Goal: Communication & Community: Answer question/provide support

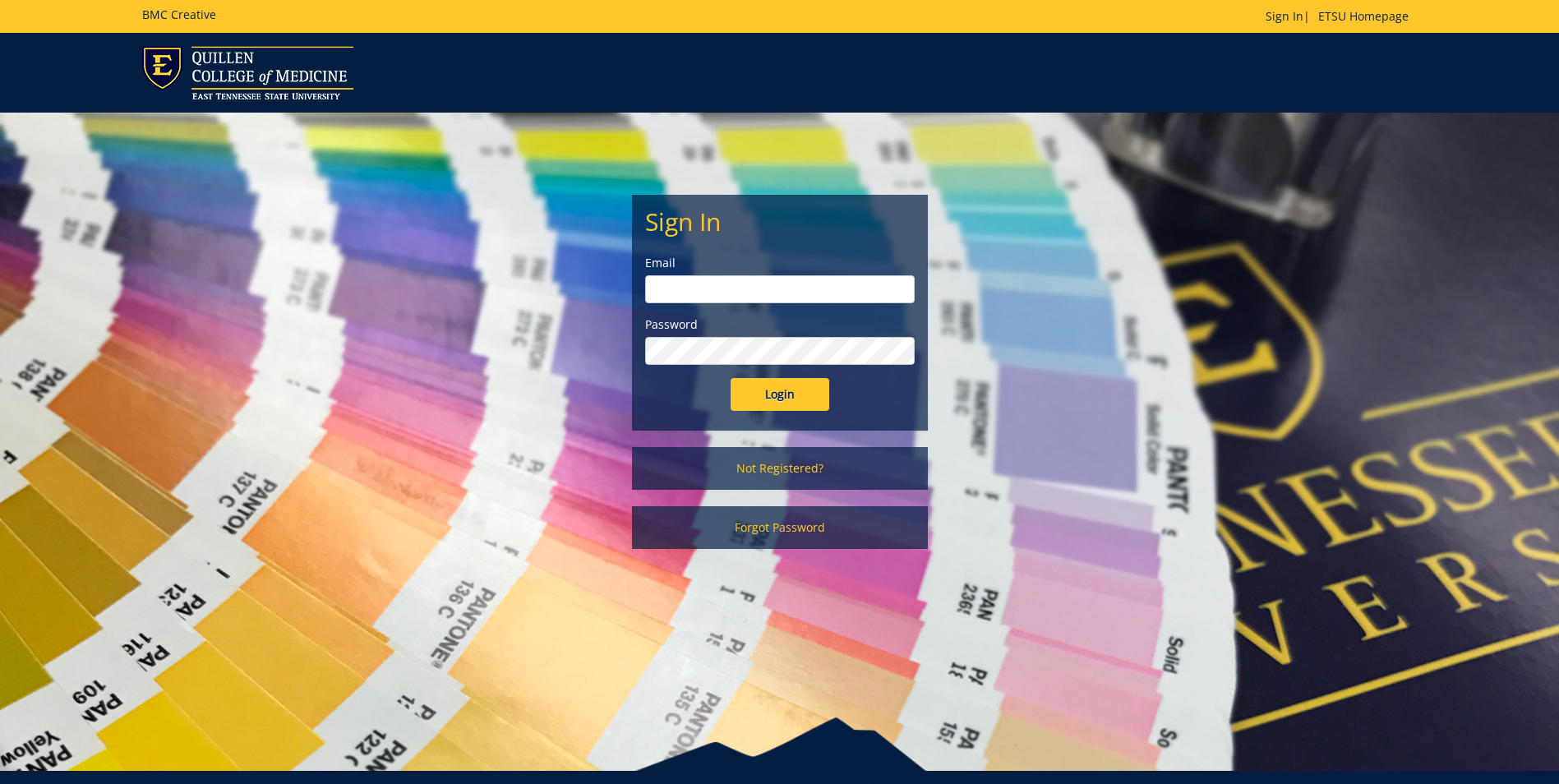
click at [808, 295] on input "email" at bounding box center [780, 289] width 269 height 28
type input "[EMAIL_ADDRESS][DOMAIN_NAME]"
click at [730, 378] on input "Login" at bounding box center [780, 394] width 99 height 33
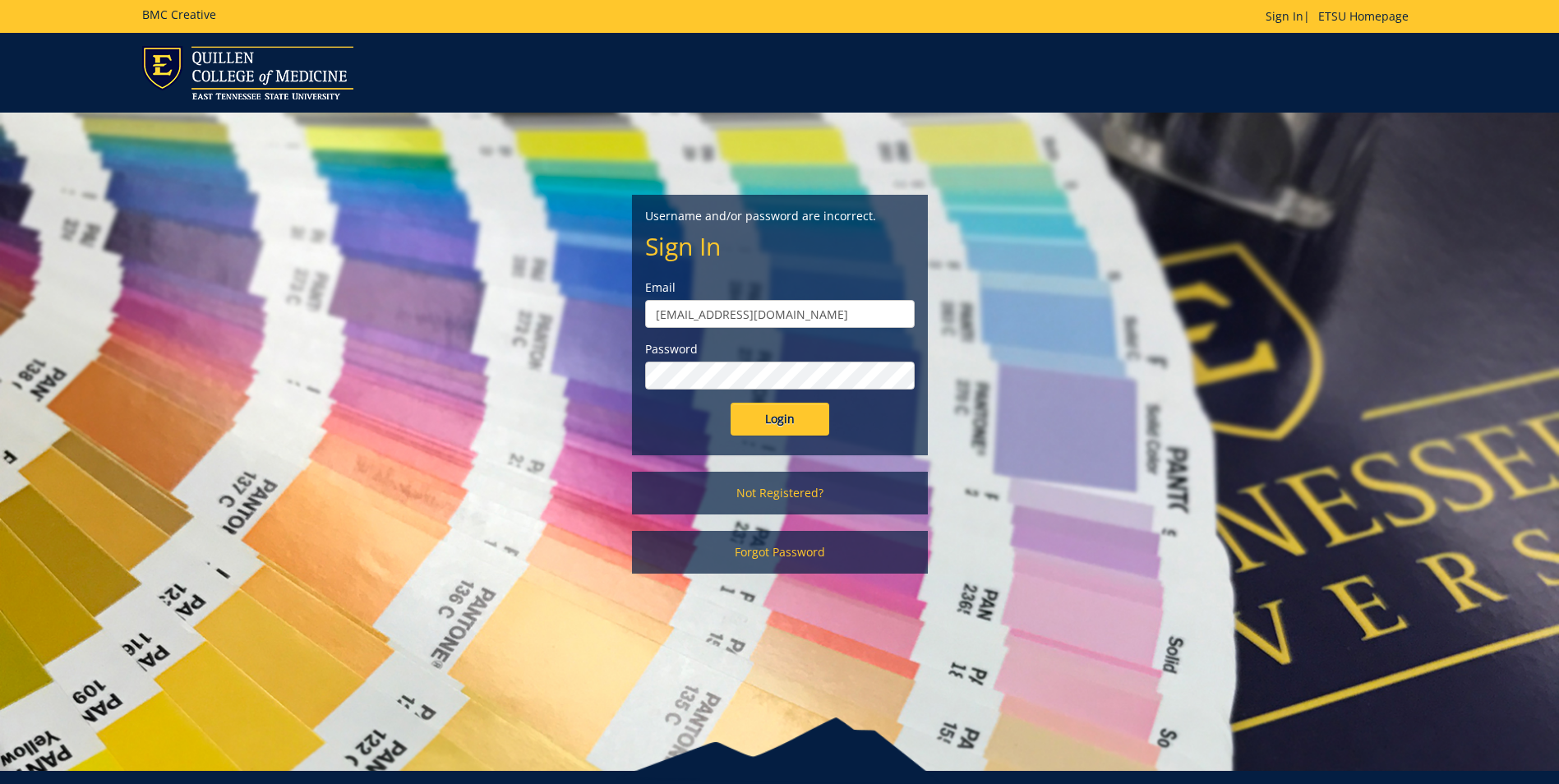
click at [730, 403] on input "Login" at bounding box center [780, 419] width 99 height 33
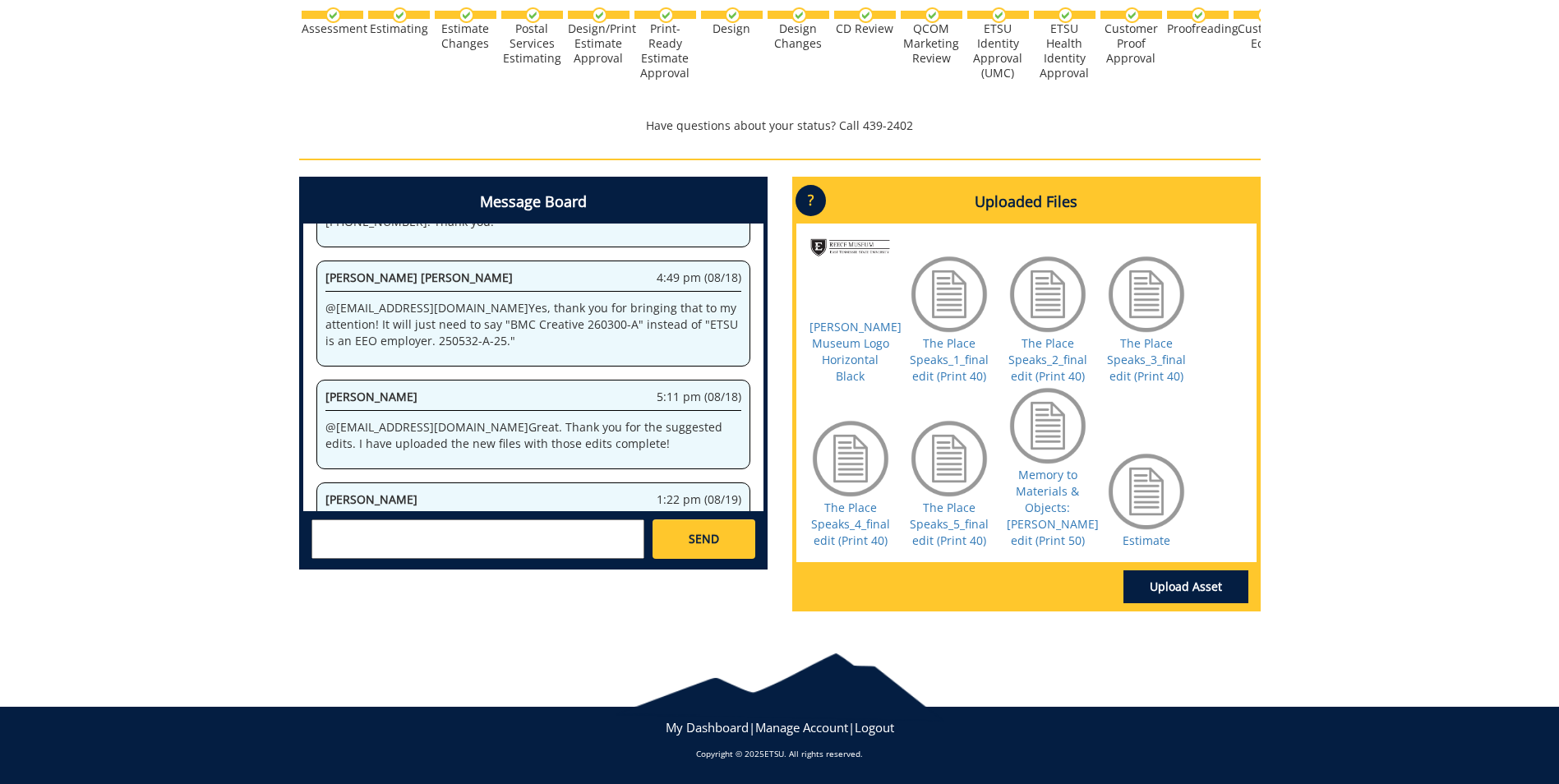
scroll to position [843, 0]
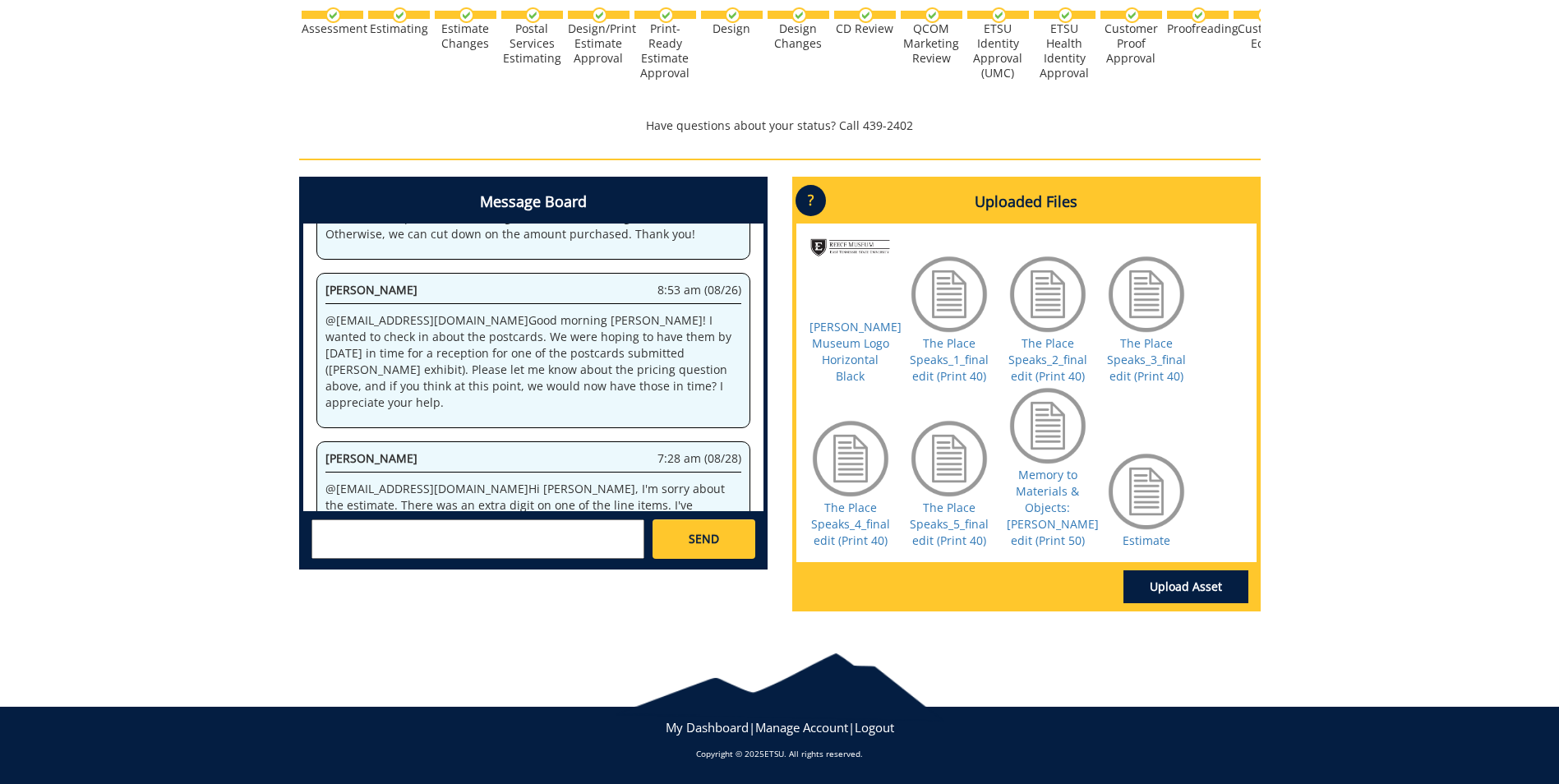
click at [488, 519] on textarea at bounding box center [478, 539] width 333 height 40
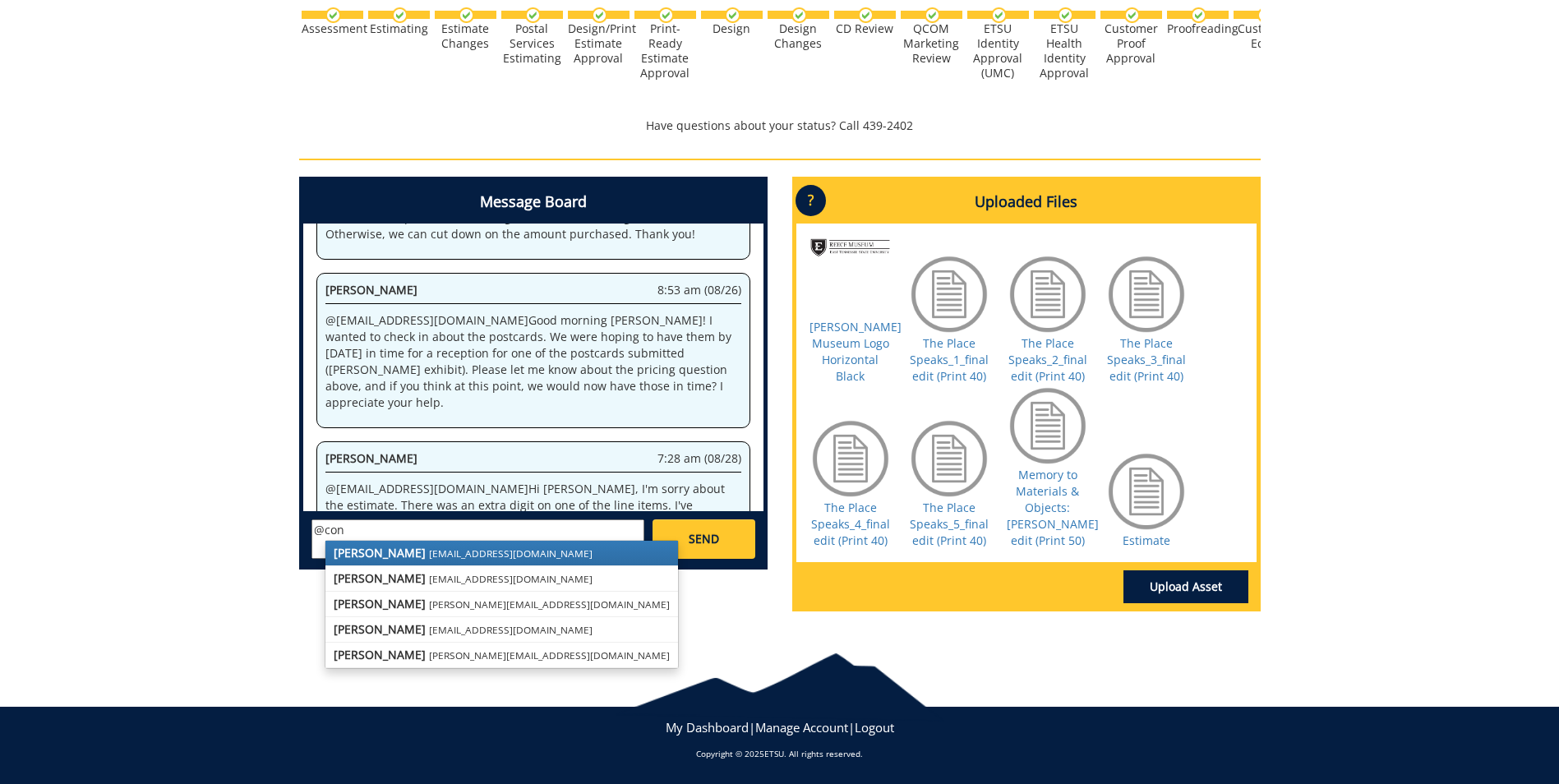
click at [499, 541] on link "[PERSON_NAME] [EMAIL_ADDRESS][DOMAIN_NAME]" at bounding box center [502, 553] width 353 height 25
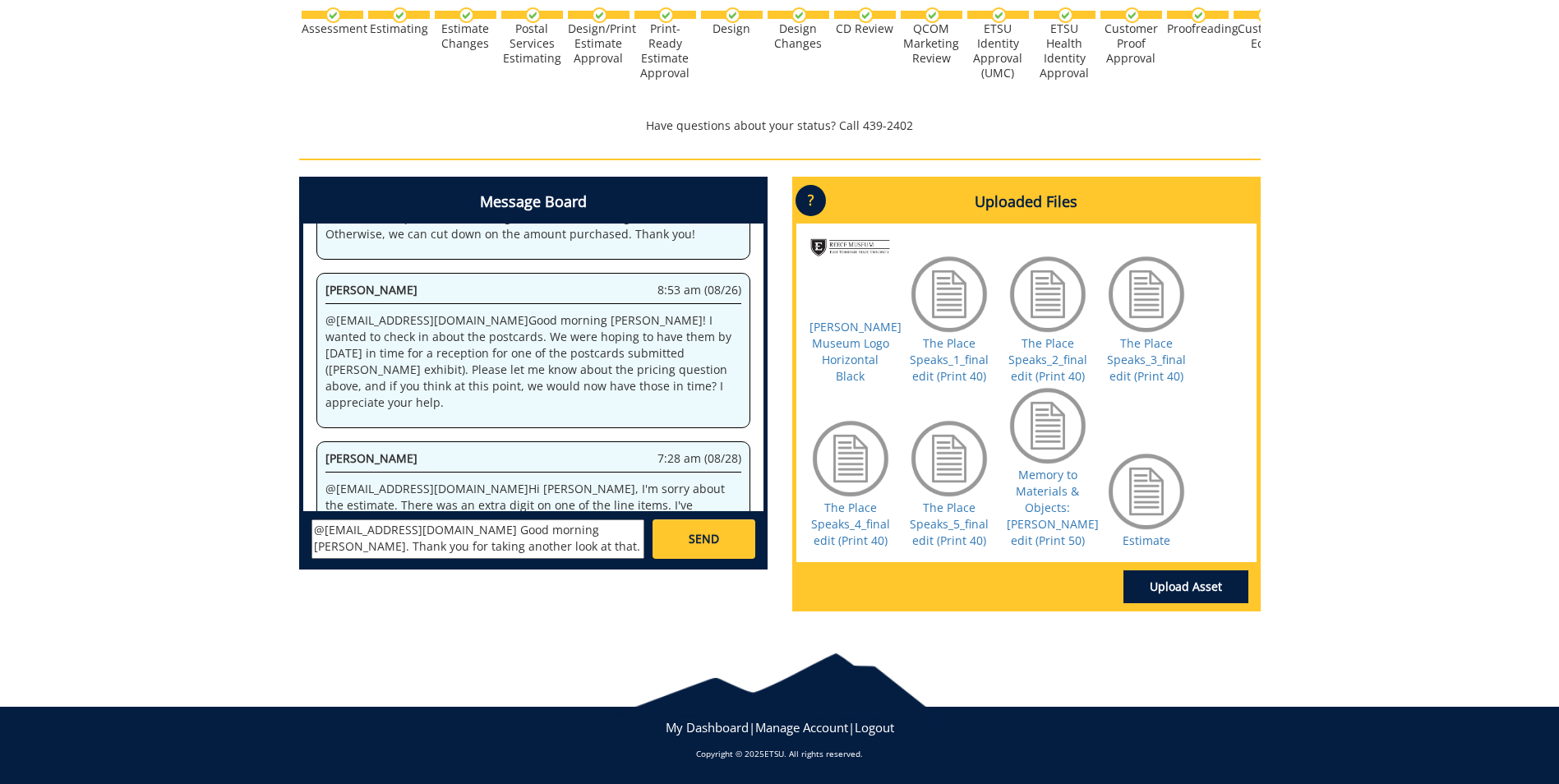
scroll to position [13, 0]
click at [361, 535] on textarea "@conleyga@etsu.edu Good morning Fred. Thank you for taking another look at that…" at bounding box center [478, 539] width 333 height 40
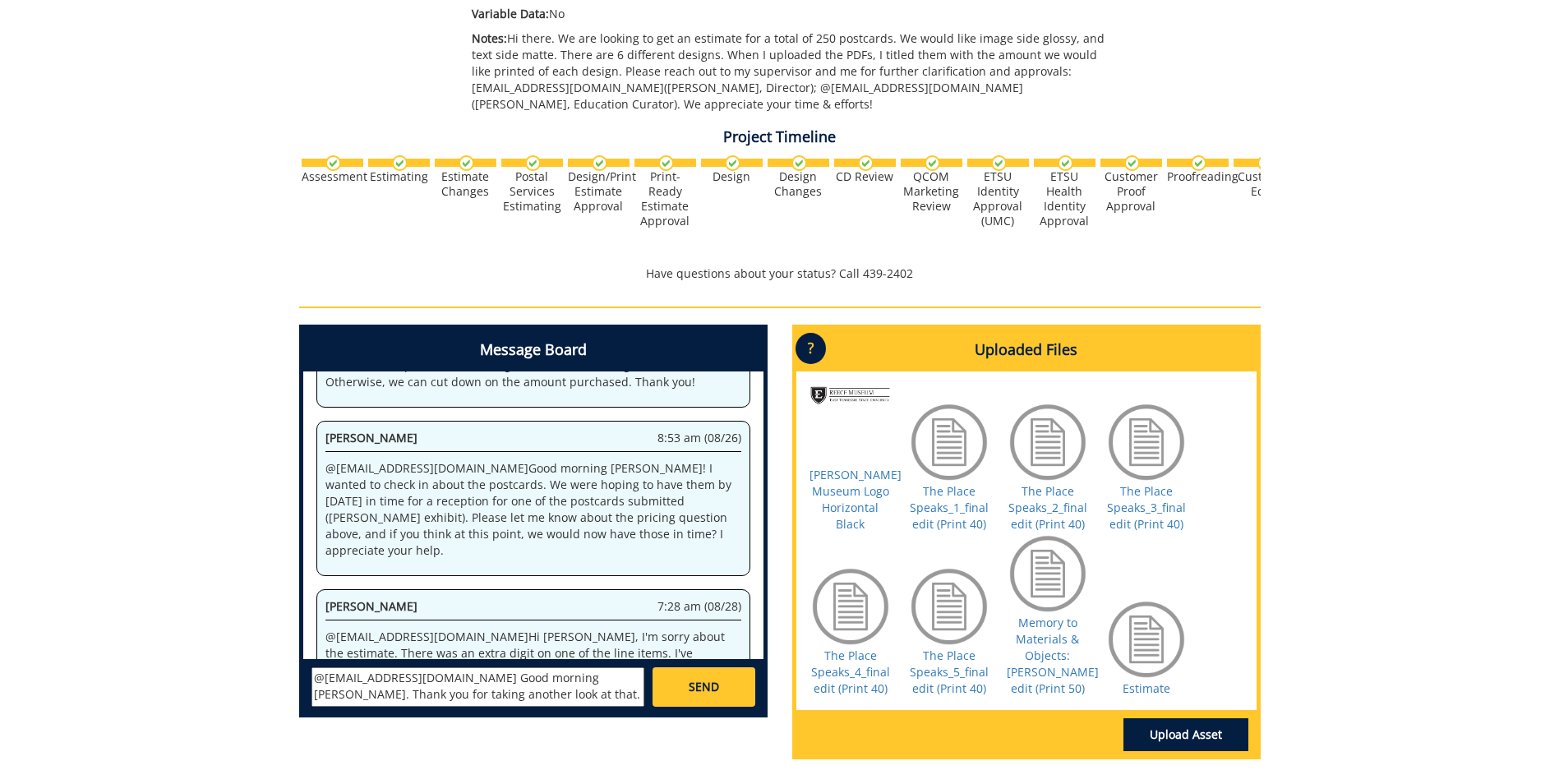
scroll to position [15, 0]
type textarea "@[EMAIL_ADDRESS][DOMAIN_NAME] Good morning [PERSON_NAME]. Thank you for taking …"
click at [692, 694] on span "SEND" at bounding box center [704, 687] width 31 height 17
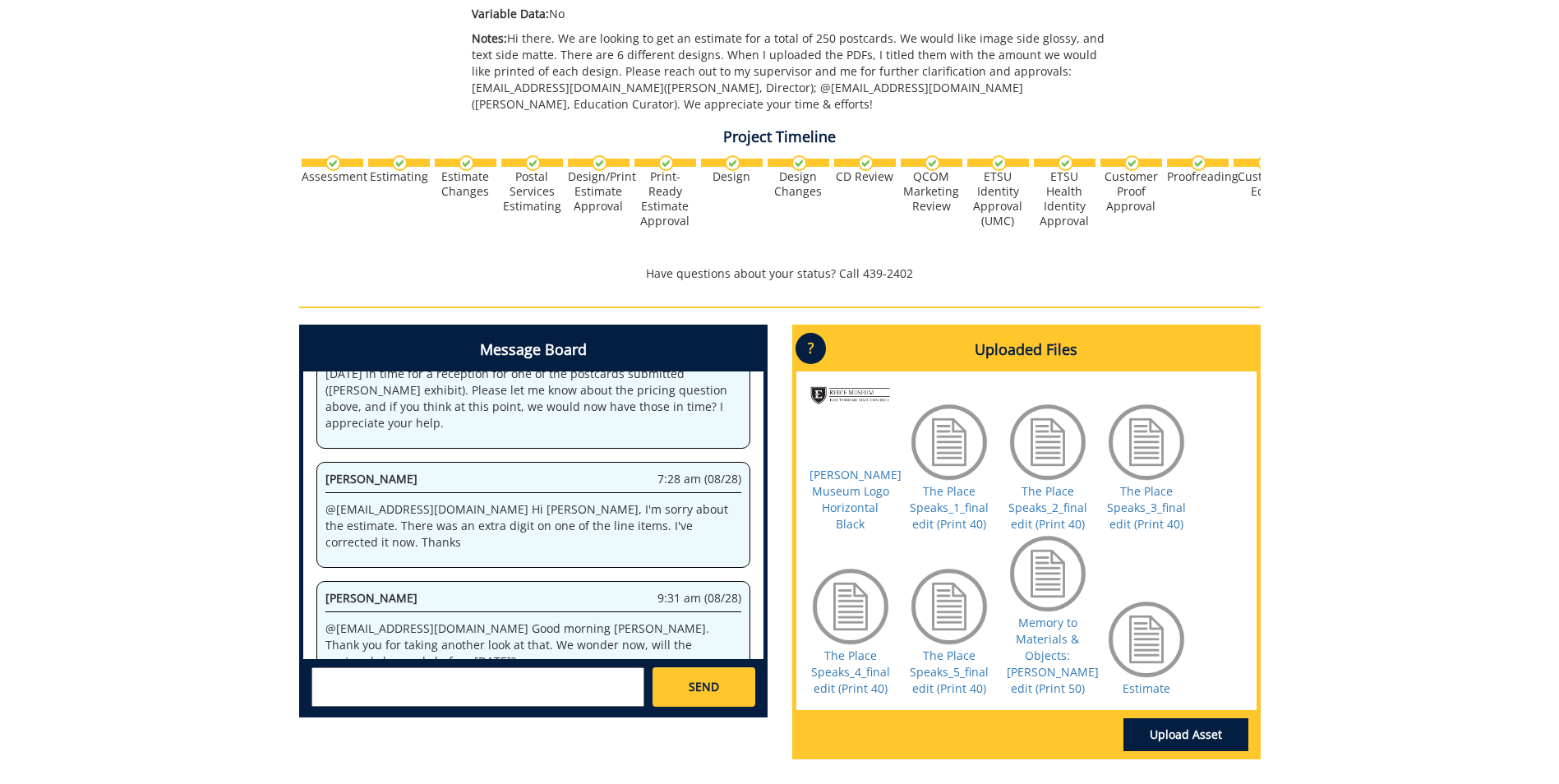
scroll to position [67978, 0]
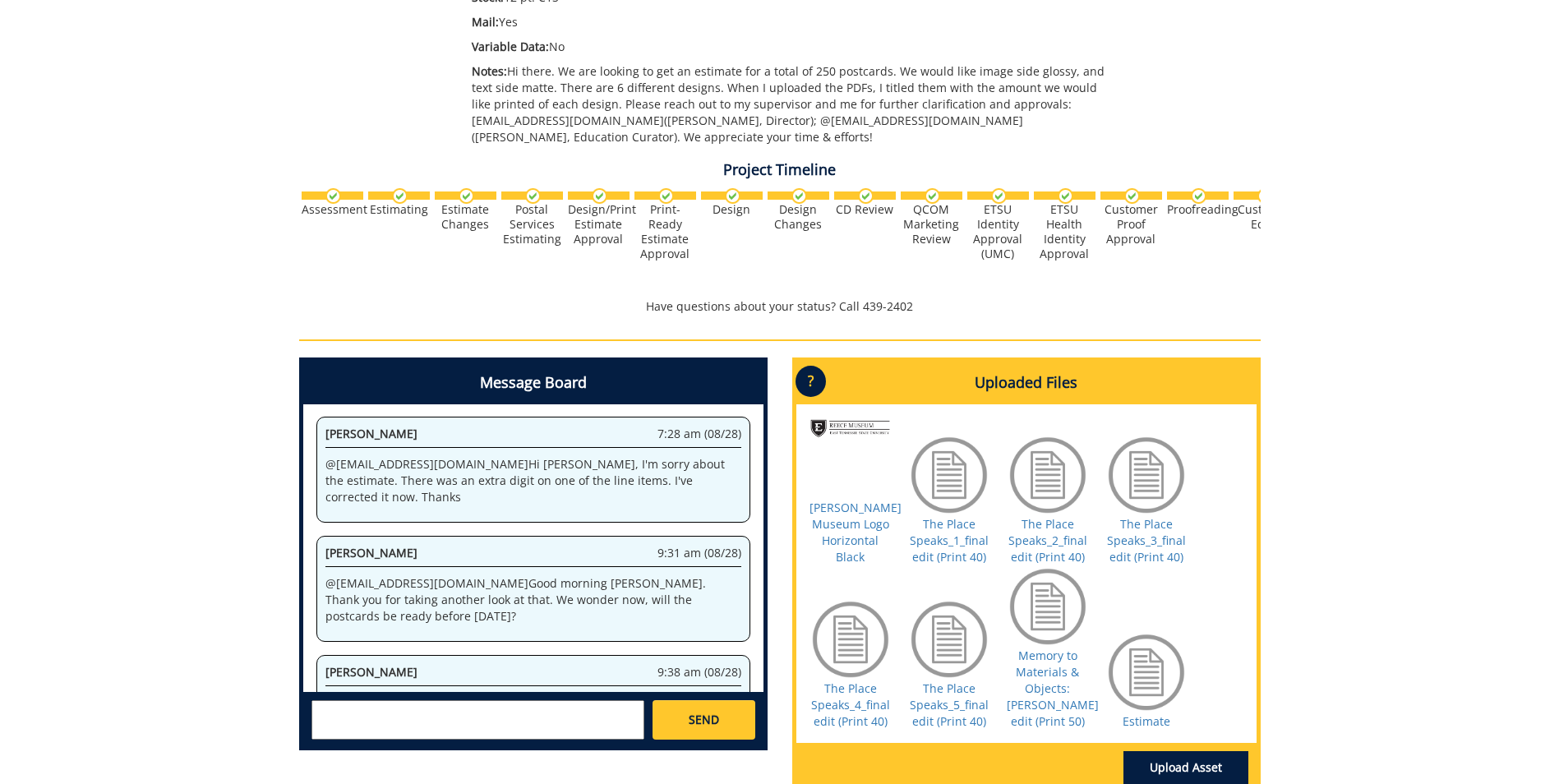
scroll to position [657, 0]
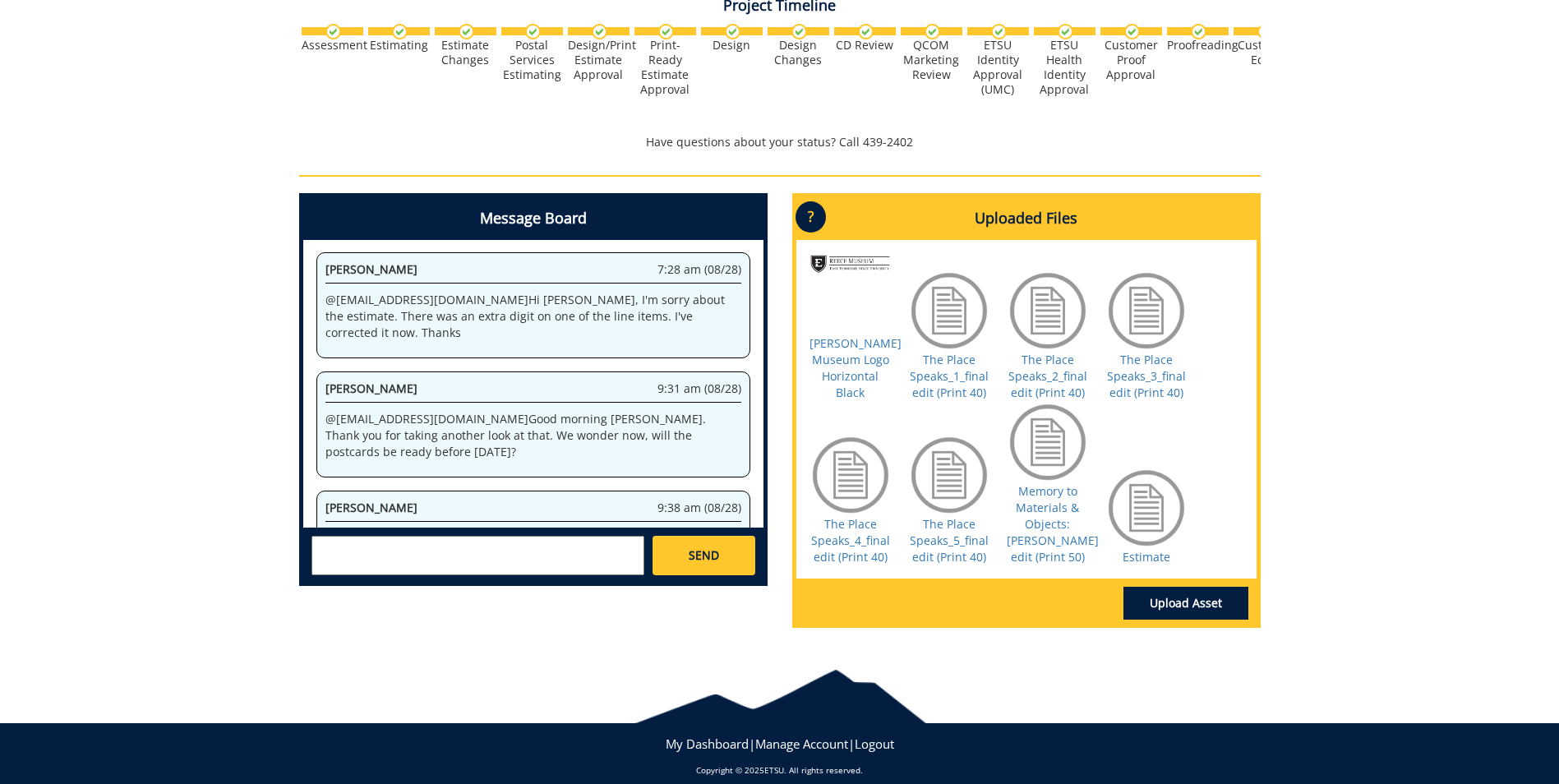
click at [548, 558] on textarea at bounding box center [478, 555] width 333 height 40
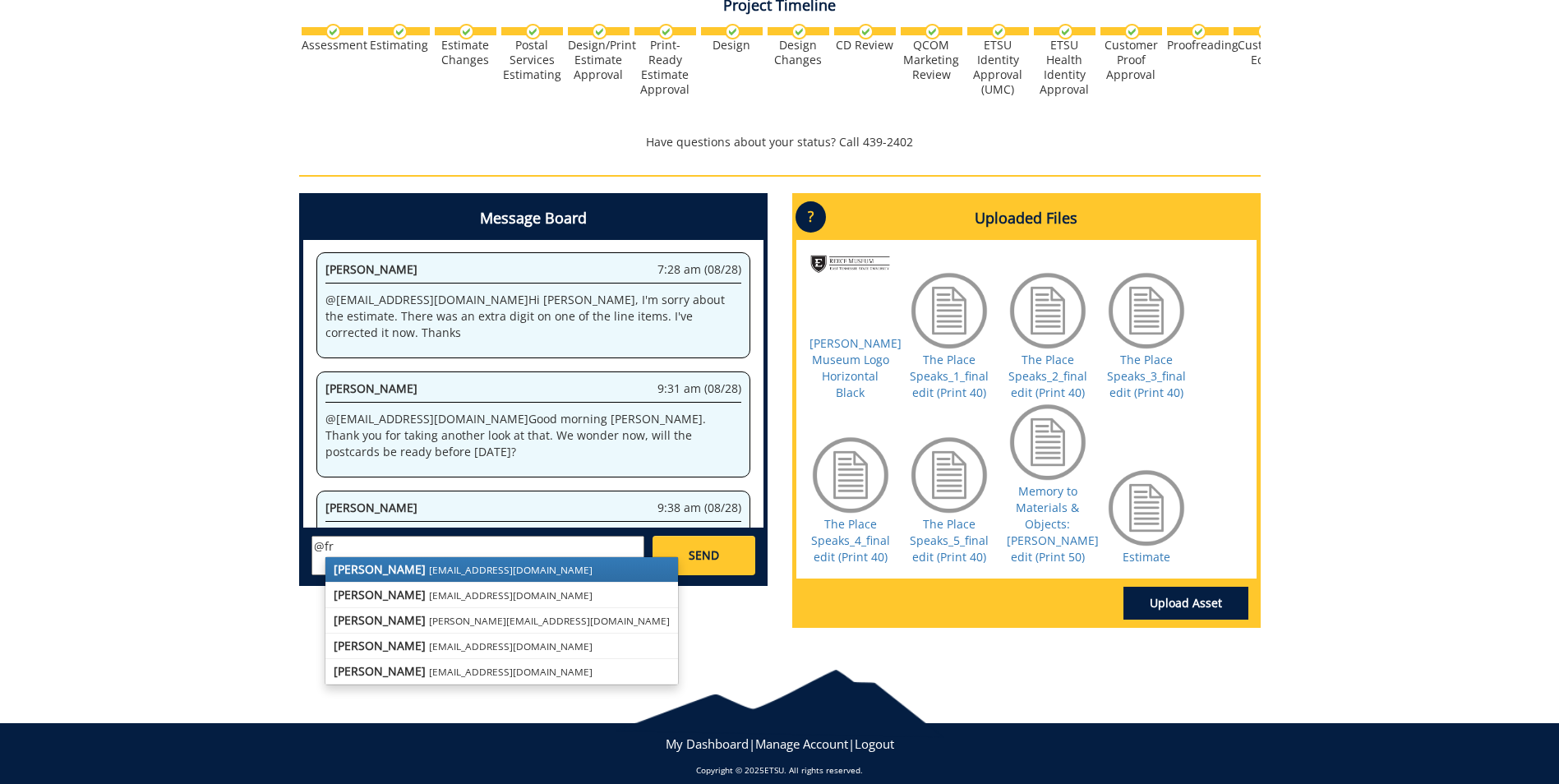
click at [505, 571] on link "[PERSON_NAME] [EMAIL_ADDRESS][DOMAIN_NAME]" at bounding box center [502, 569] width 353 height 25
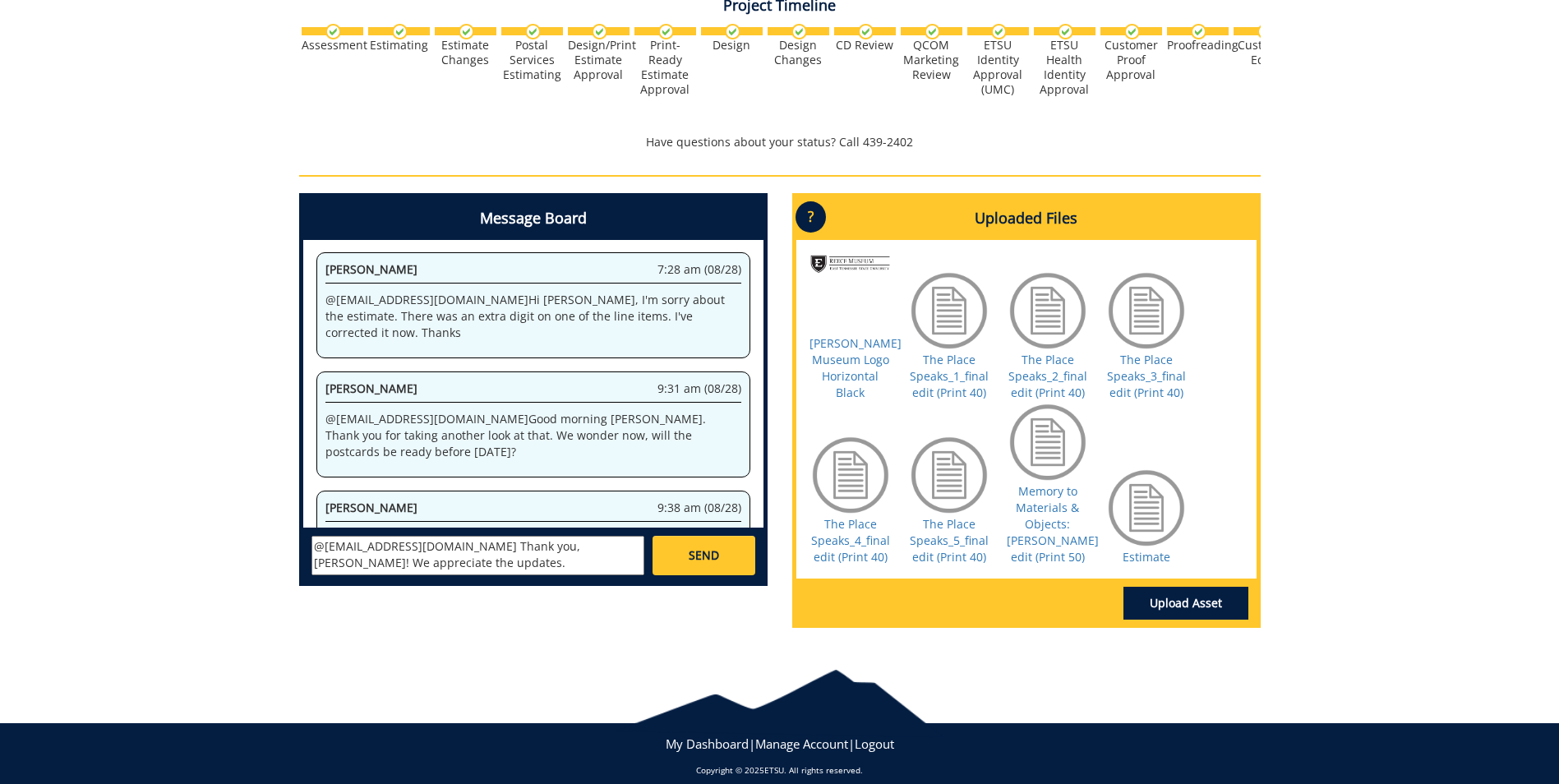
type textarea "@[EMAIL_ADDRESS][DOMAIN_NAME] Thank you, [PERSON_NAME]! We appreciate the updat…"
click at [692, 564] on span "SEND" at bounding box center [704, 555] width 31 height 17
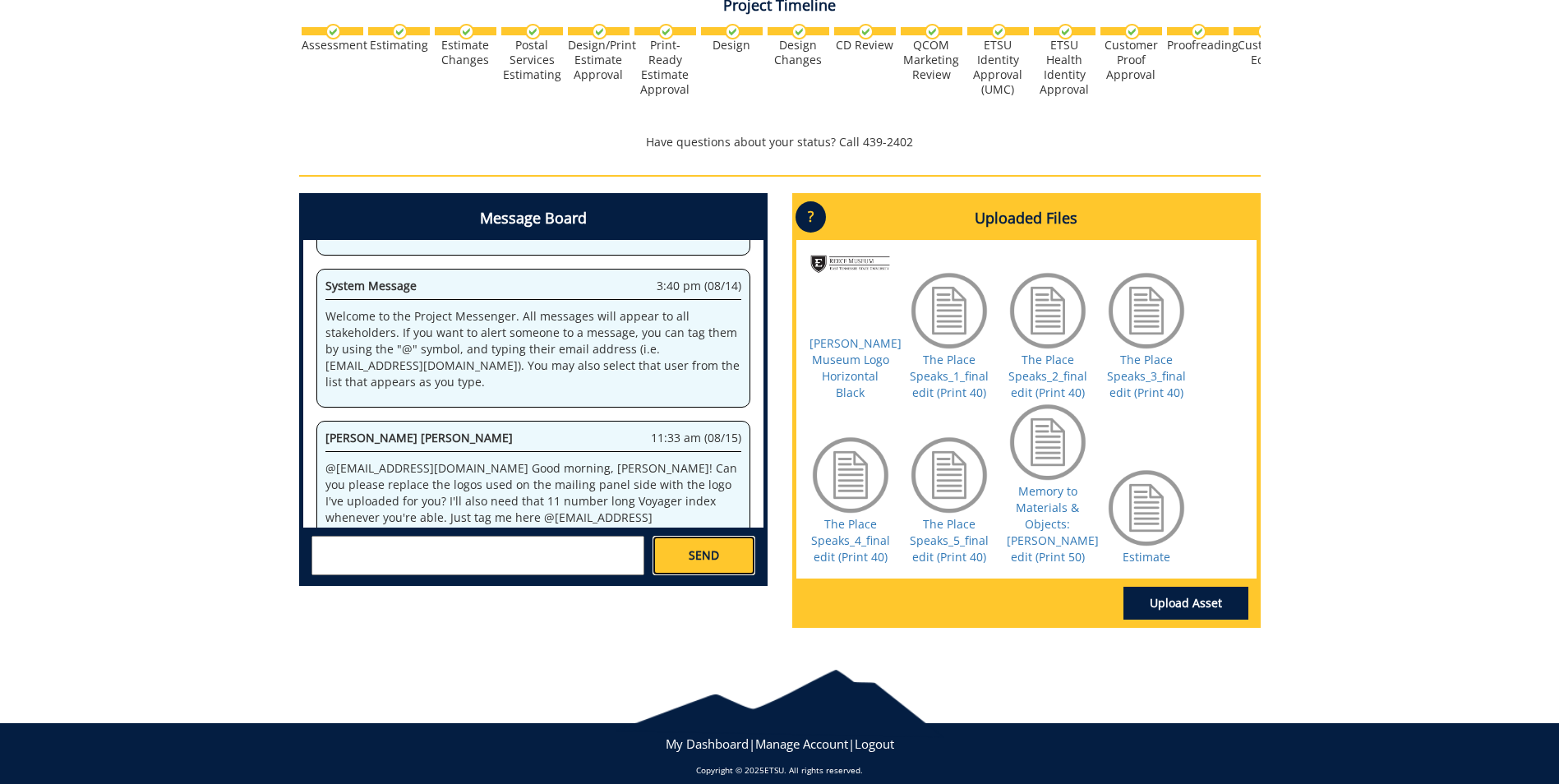
scroll to position [23681, 0]
